Goal: Task Accomplishment & Management: Manage account settings

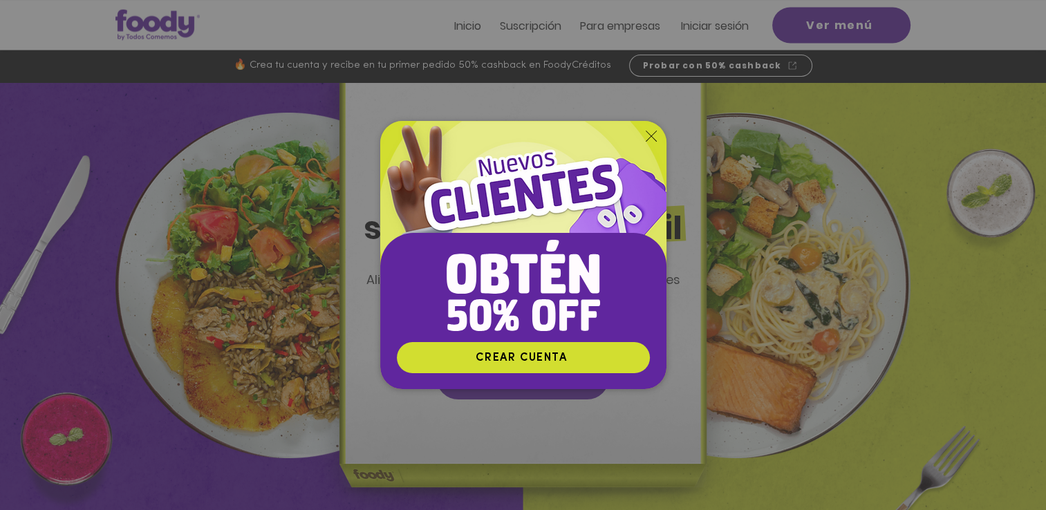
click at [656, 135] on img "Nuevos suscriptores 50% off" at bounding box center [523, 231] width 286 height 221
click at [651, 132] on icon "Volver al sitio" at bounding box center [651, 136] width 11 height 11
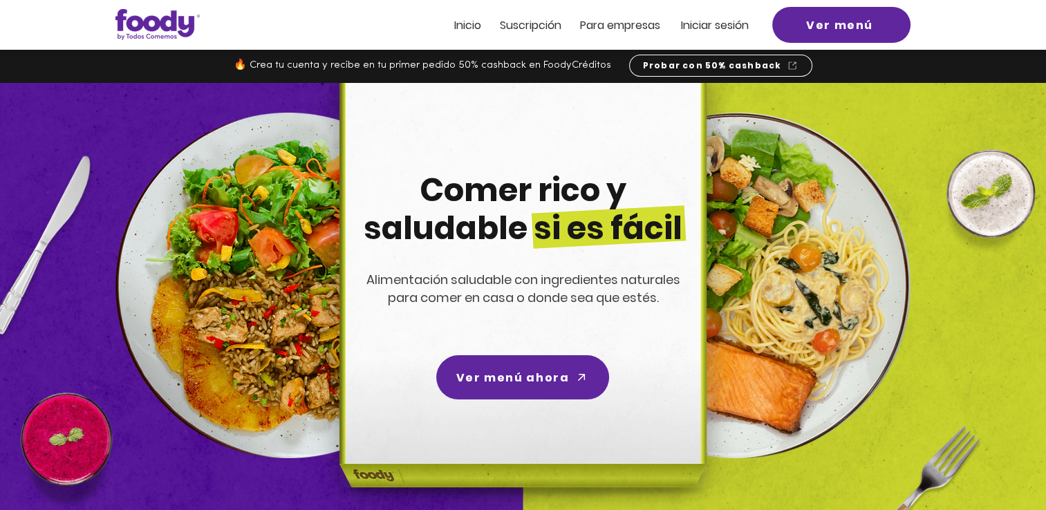
click at [740, 188] on img at bounding box center [738, 286] width 346 height 346
click at [697, 32] on span "Iniciar sesión" at bounding box center [715, 25] width 68 height 16
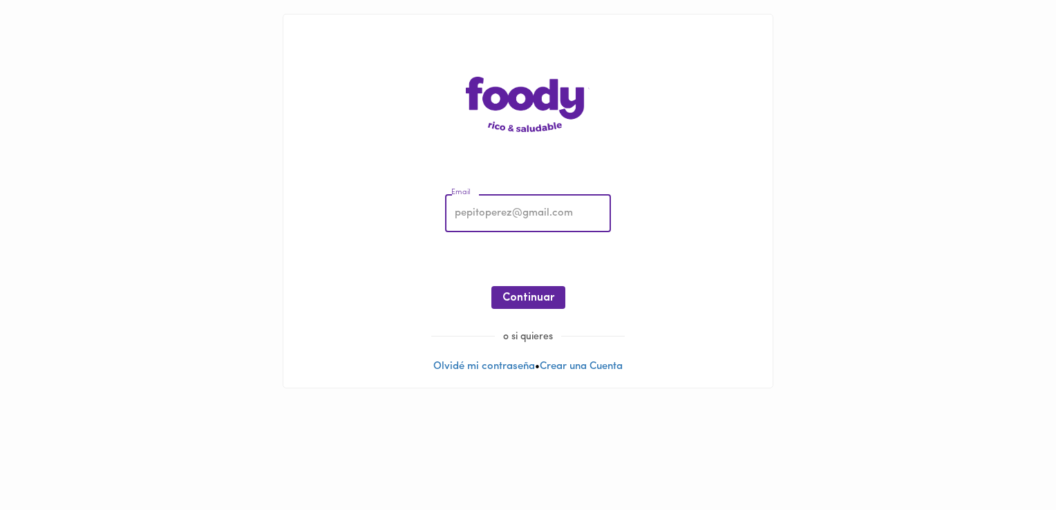
click at [549, 221] on input "email" at bounding box center [528, 214] width 166 height 38
click at [418, 281] on div "Email Email ¡Oops! Recuperar Clave Continuar" at bounding box center [528, 254] width 462 height 149
click at [541, 207] on input "email" at bounding box center [528, 214] width 166 height 38
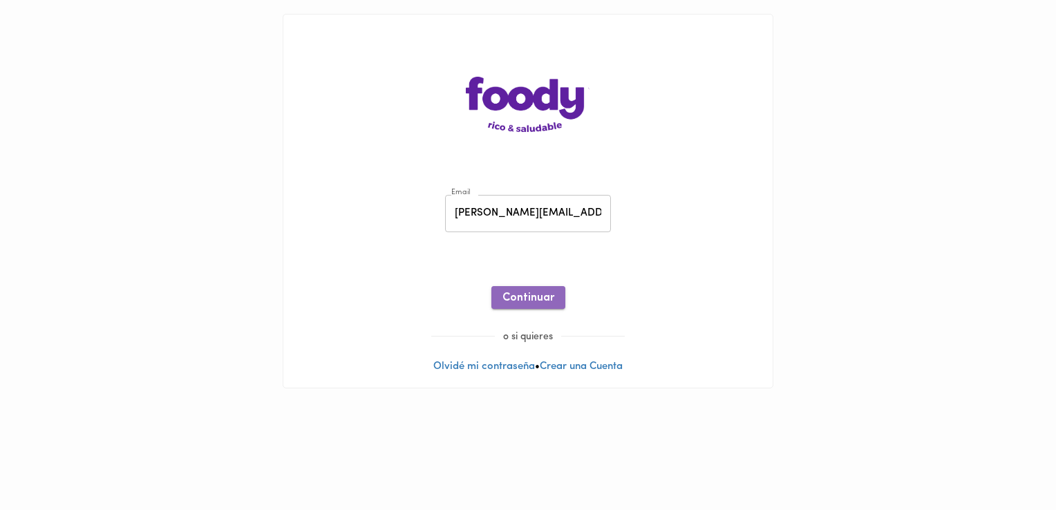
click at [543, 295] on span "Continuar" at bounding box center [529, 298] width 52 height 13
click at [485, 221] on input "juanalzate@todoscomemos.com" at bounding box center [528, 214] width 166 height 38
click at [644, 189] on div "Email juanalzate@todoscomemos.com Email ¡Oops! Recuperar Clave Continuar" at bounding box center [528, 254] width 462 height 149
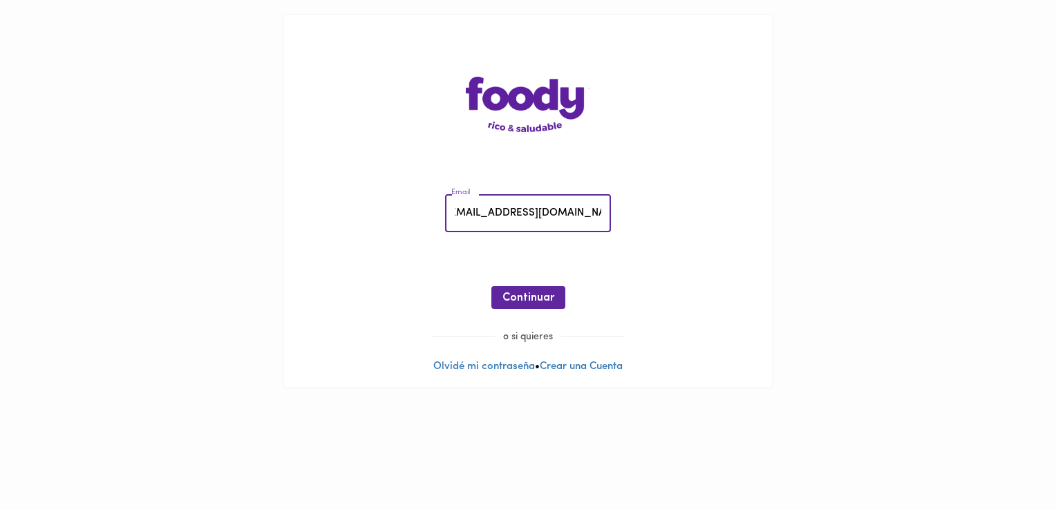
drag, startPoint x: 454, startPoint y: 215, endPoint x: 691, endPoint y: 221, distance: 237.2
click at [691, 221] on div "Email juanalzate@todoscomemos.com Email ¡Oops! Recuperar Clave Continuar" at bounding box center [528, 254] width 462 height 149
type input "pilar@todoscomemos.com"
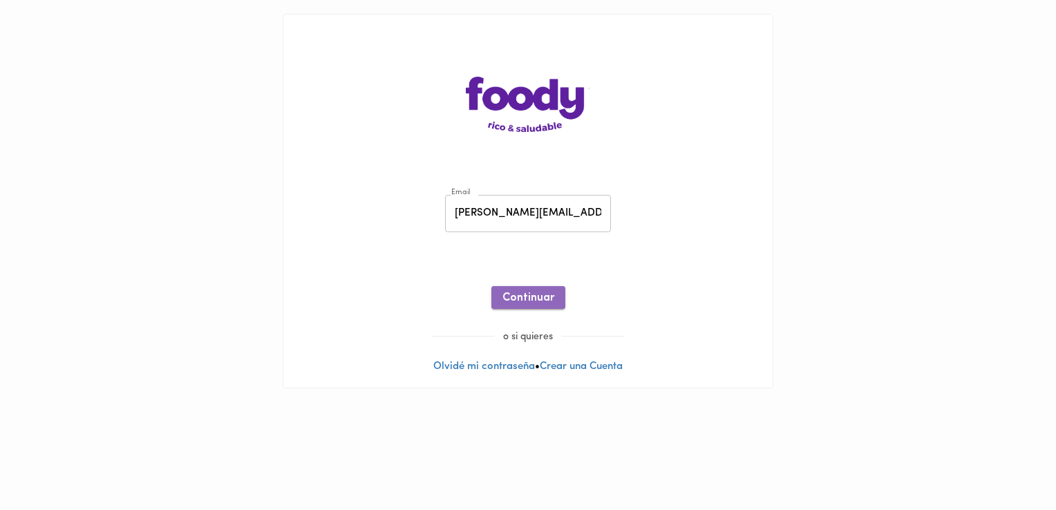
click at [498, 292] on button "Continuar" at bounding box center [529, 297] width 74 height 23
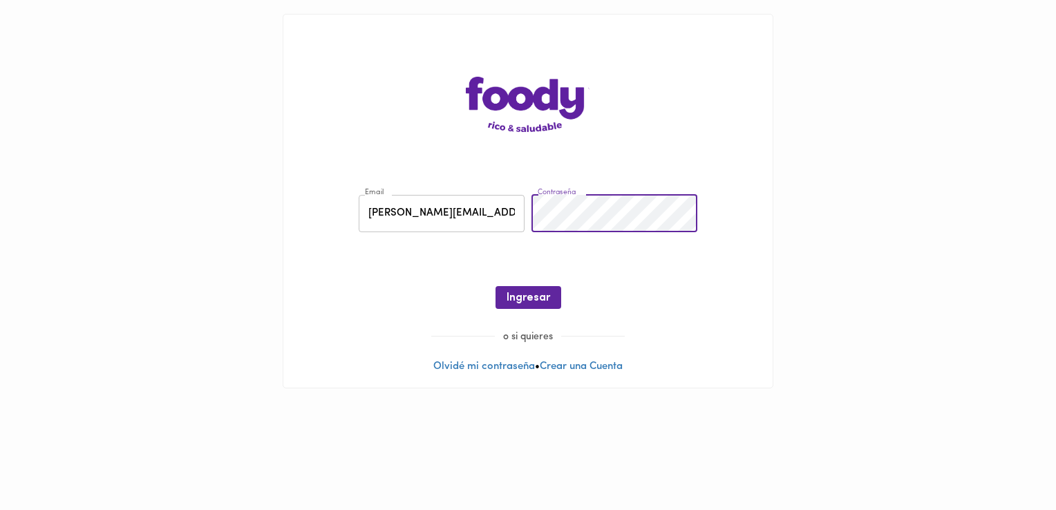
click at [461, 210] on input "pilar@todoscomemos.com" at bounding box center [442, 214] width 166 height 38
click at [530, 295] on span "Ingresar" at bounding box center [529, 298] width 44 height 13
click at [539, 266] on link "Recuperar Clave" at bounding box center [528, 264] width 79 height 10
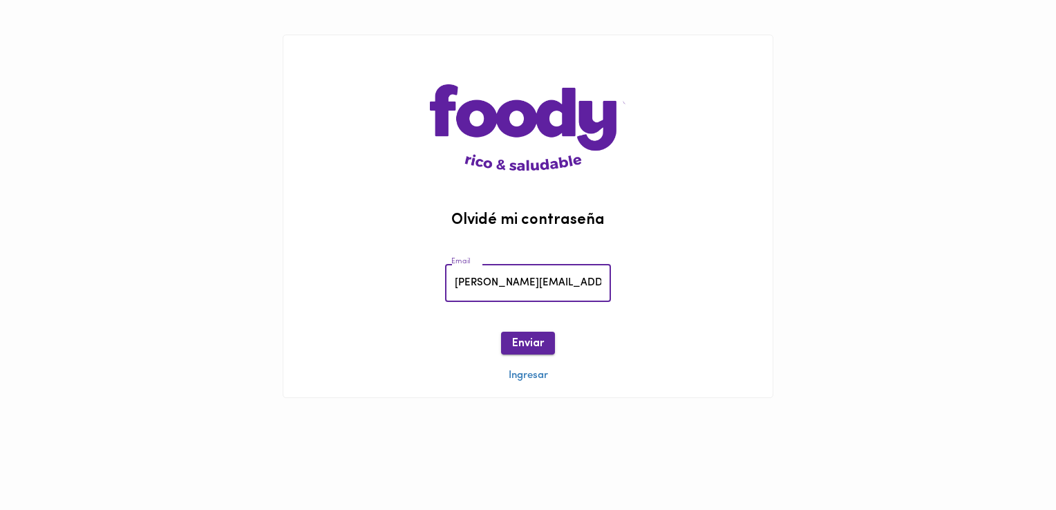
click at [528, 350] on span "Enviar" at bounding box center [528, 343] width 32 height 13
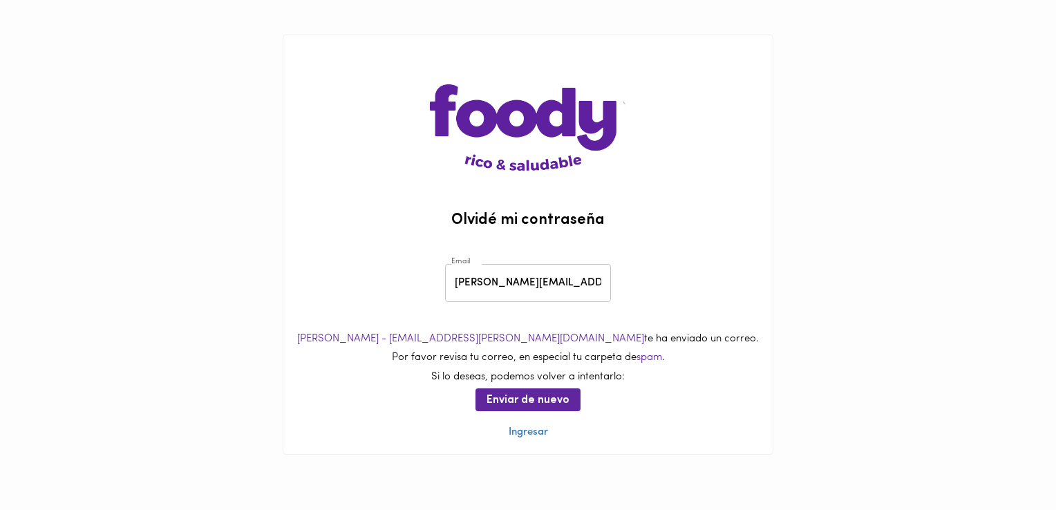
click at [899, 468] on main "Olvidé mi contraseña Email pilar@todoscomemos.com Email Ana de foody - soporte@…" at bounding box center [528, 244] width 1056 height 489
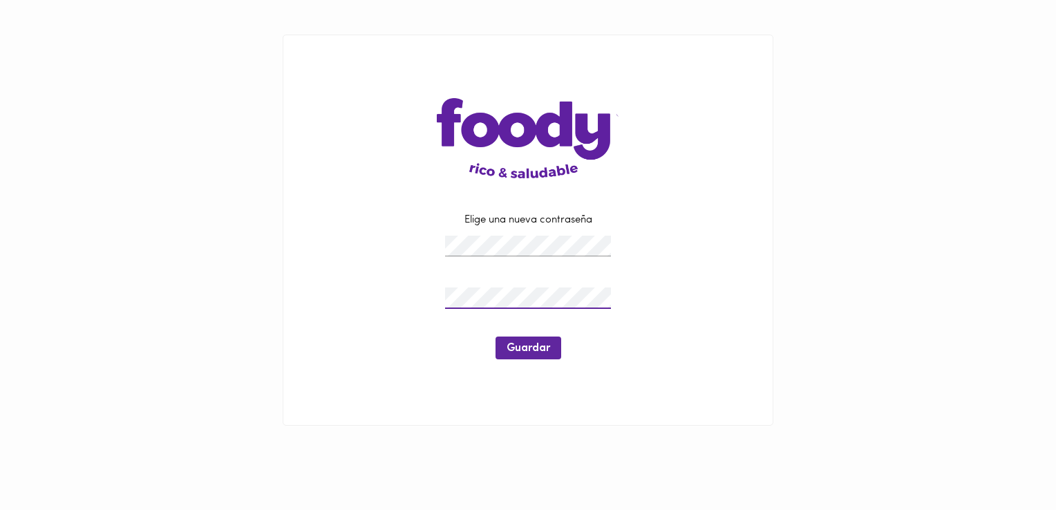
click at [736, 231] on div "Elige una nueva contraseña Guardar" at bounding box center [528, 293] width 455 height 230
click at [513, 339] on button "Guardar" at bounding box center [529, 348] width 66 height 23
